Goal: Entertainment & Leisure: Browse casually

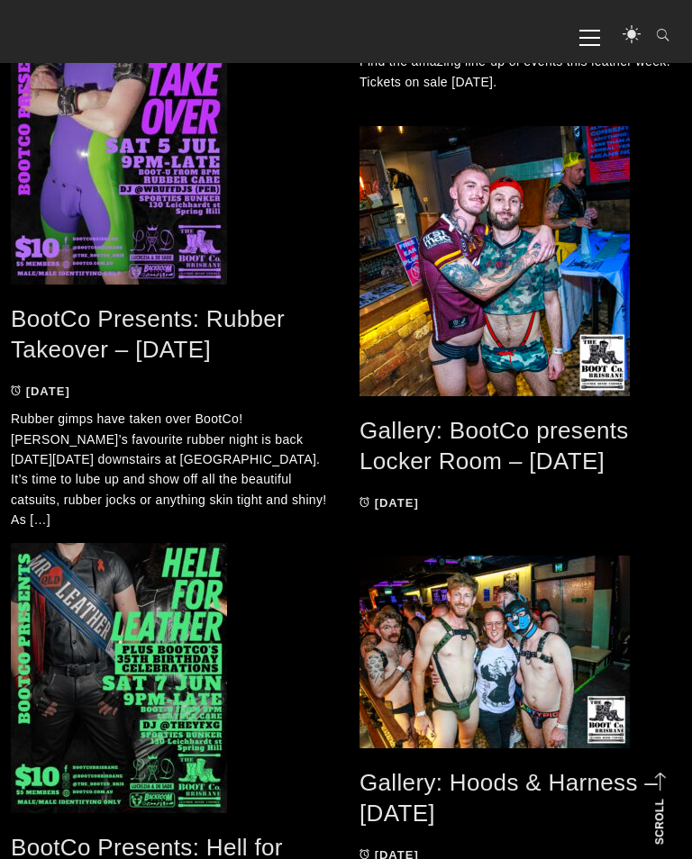
scroll to position [2780, 3]
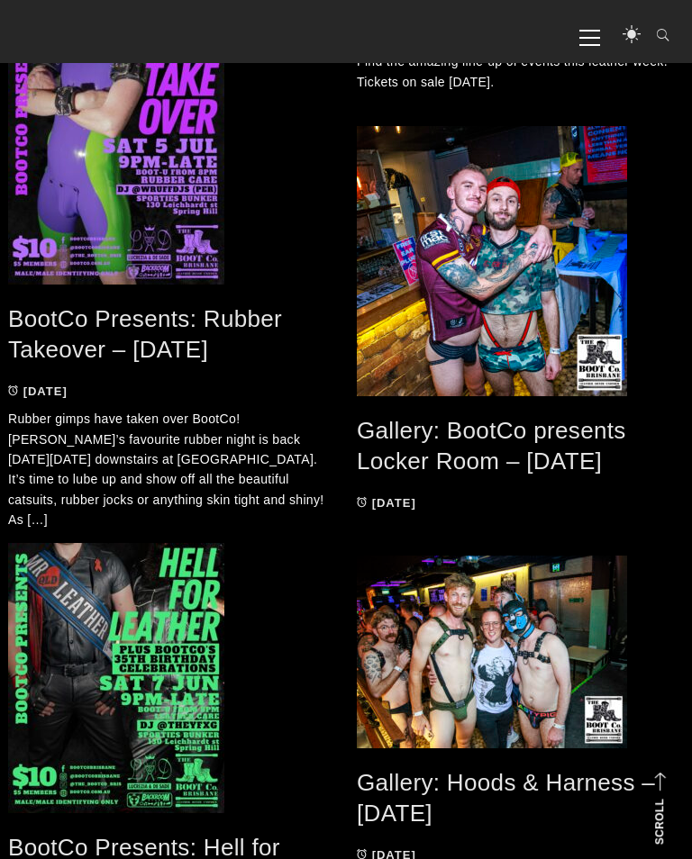
click at [411, 811] on link "Gallery: Hoods & Harness – [DATE]" at bounding box center [506, 798] width 298 height 59
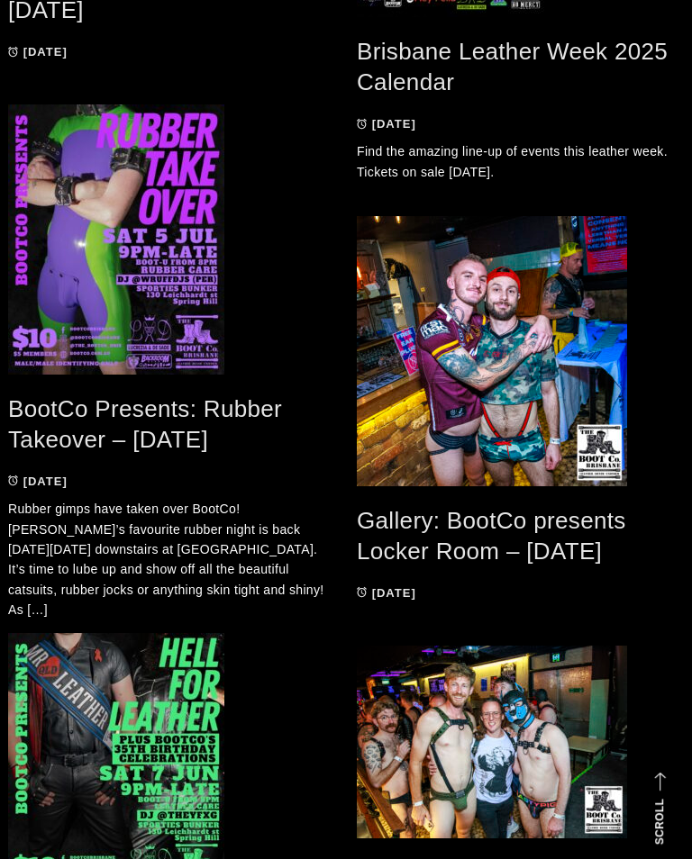
scroll to position [2809, 3]
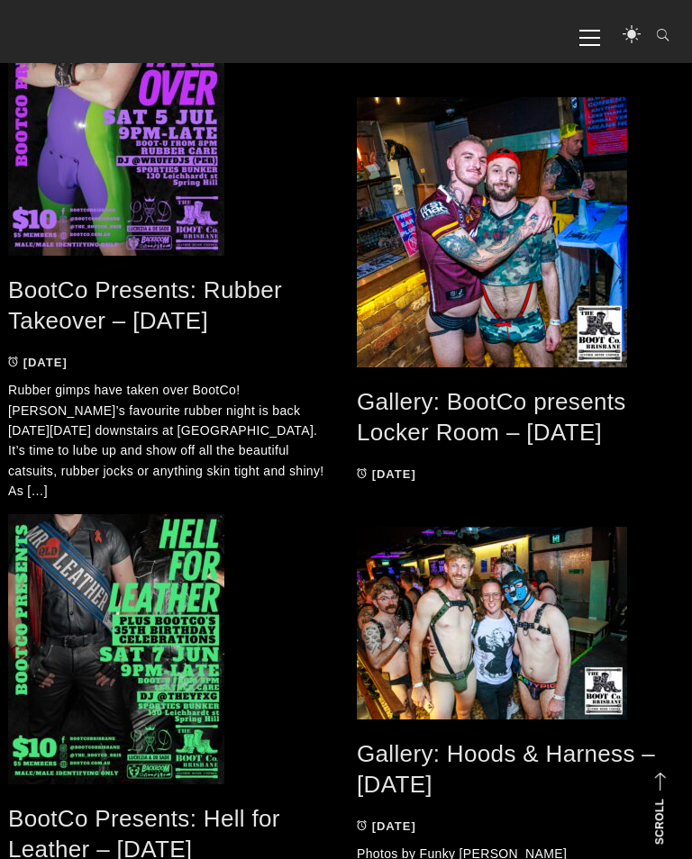
click at [482, 438] on link "Gallery: BootCo presents Locker Room – May 2025" at bounding box center [491, 417] width 269 height 59
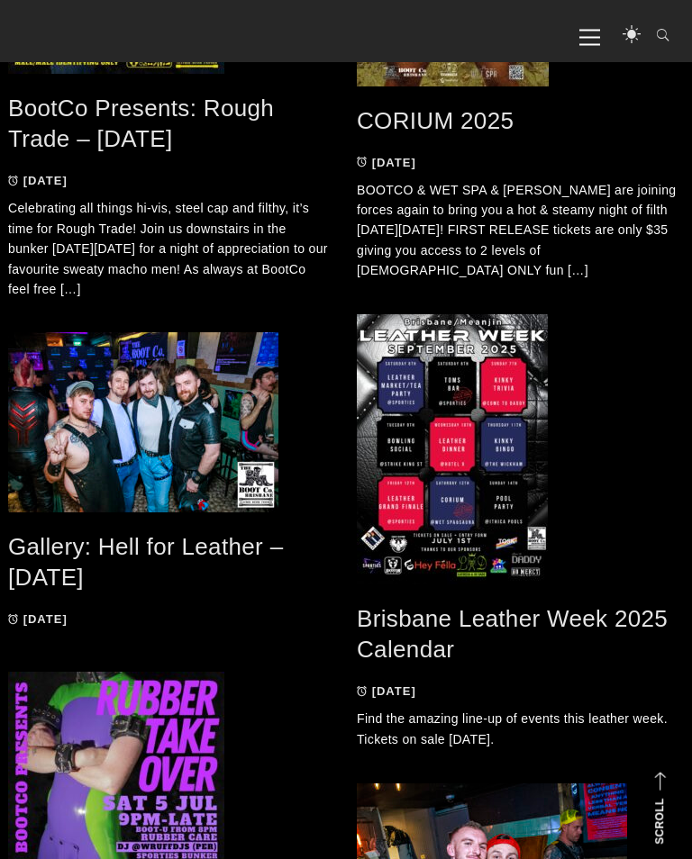
scroll to position [2117, 3]
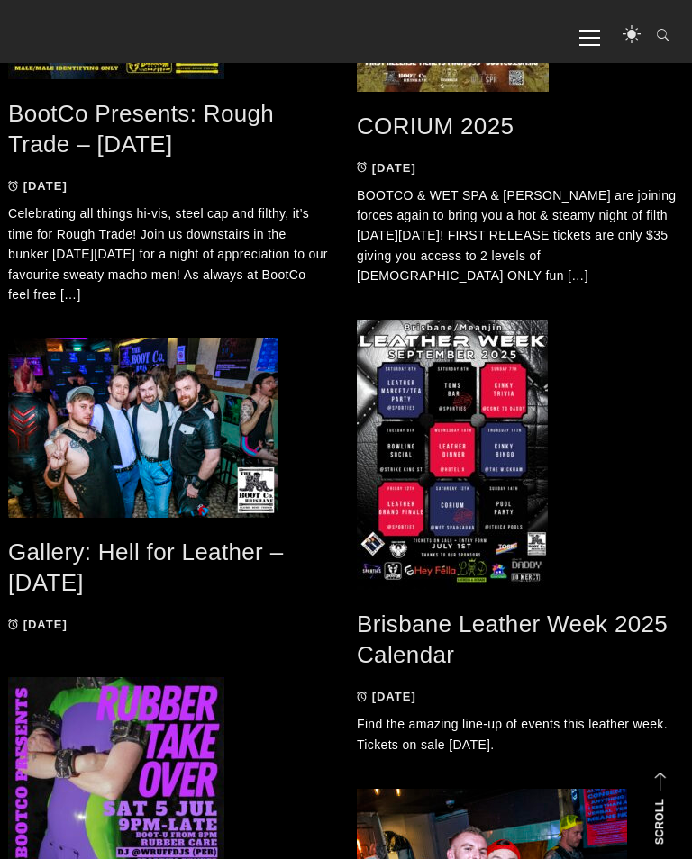
click at [150, 558] on link "Gallery: Hell for Leather – Jun 2025" at bounding box center [145, 568] width 275 height 59
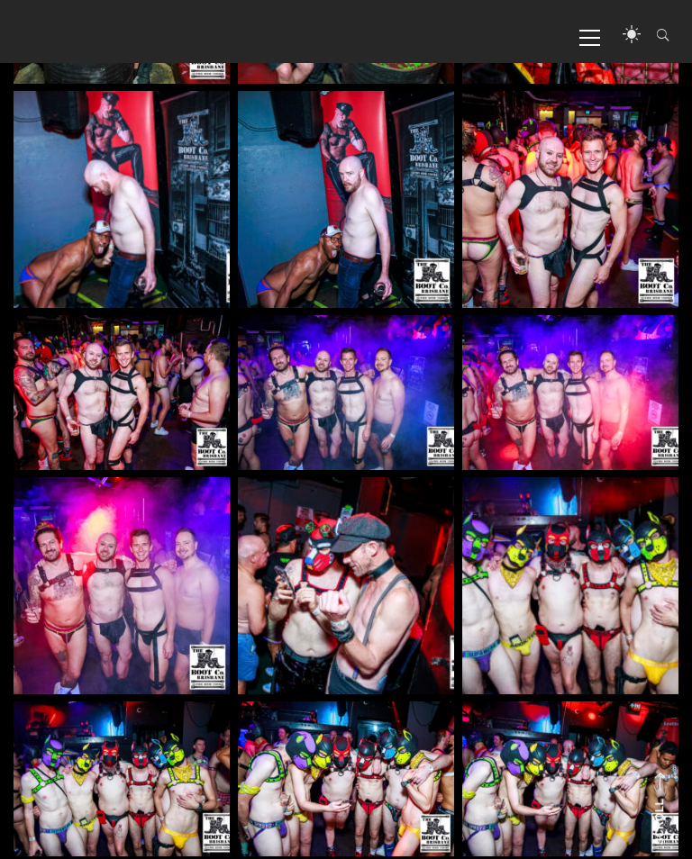
scroll to position [12125, 0]
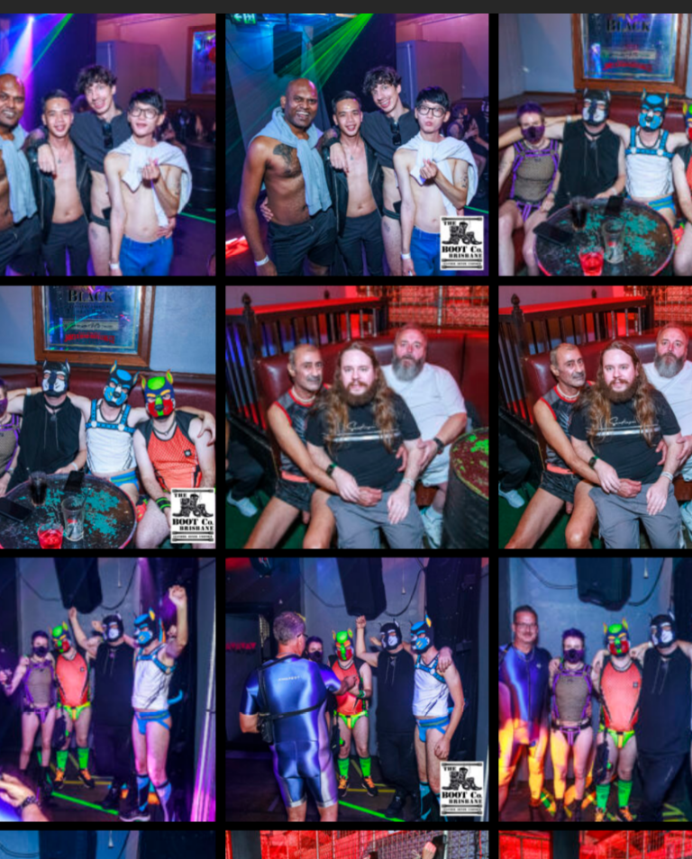
scroll to position [2715, 0]
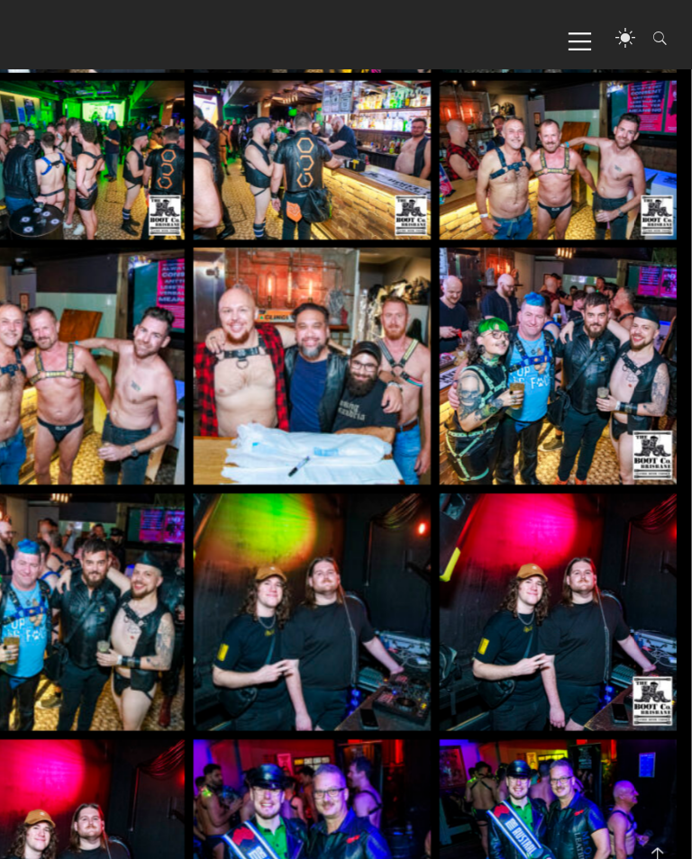
scroll to position [1859, 0]
